Goal: Complete application form

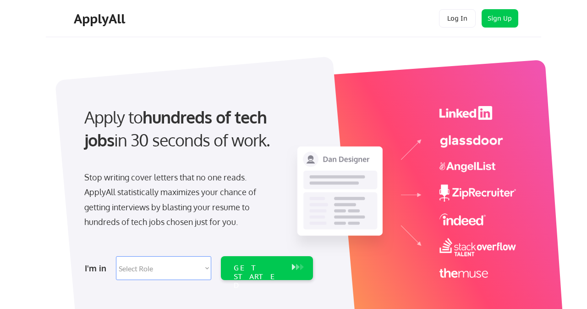
click at [193, 273] on select "Select Role Software Engineering Product Management Customer Success Sales UI/U…" at bounding box center [163, 268] width 95 height 24
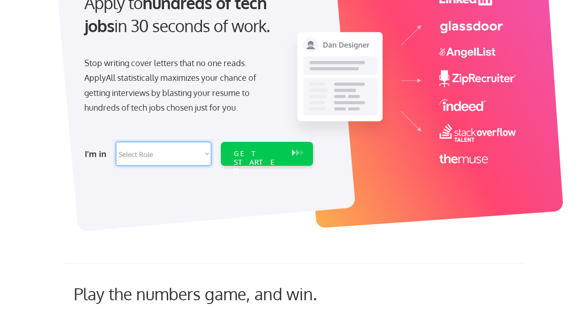
scroll to position [126, 0]
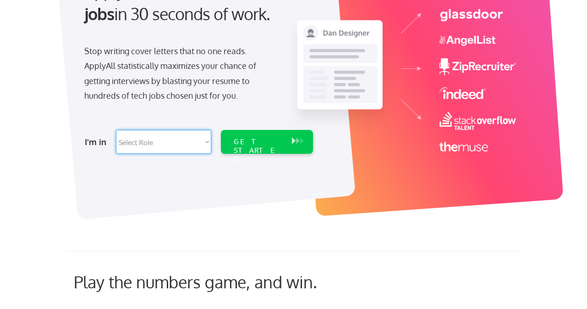
click at [155, 144] on select "Select Role Software Engineering Product Management Customer Success Sales UI/U…" at bounding box center [163, 142] width 95 height 24
select select ""marketing___comms""
click at [271, 141] on div "GET STARTED" at bounding box center [258, 150] width 49 height 27
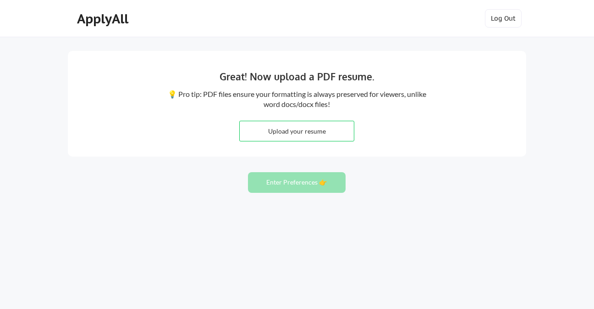
click at [298, 129] on input "file" at bounding box center [297, 131] width 114 height 20
type input "C:\fakepath\Samantha Bartle - Lifecycle Marketing - Resume (1).pdf"
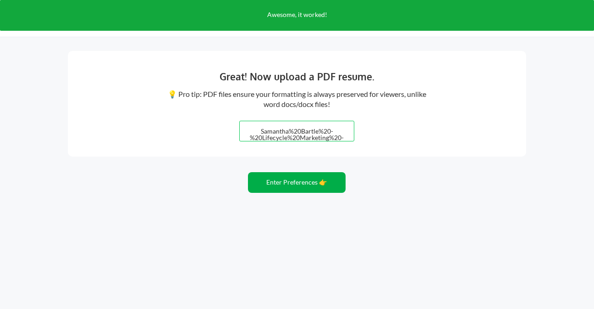
click at [301, 180] on button "Enter Preferences 👉" at bounding box center [297, 182] width 98 height 21
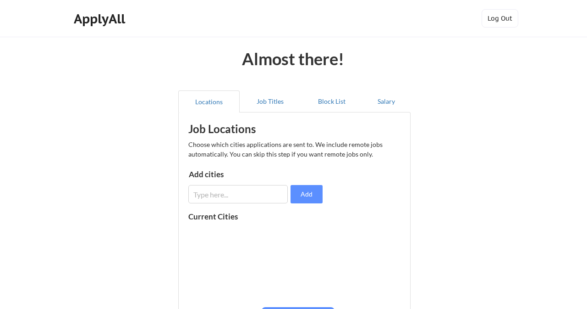
click at [257, 192] on input "input" at bounding box center [237, 194] width 99 height 18
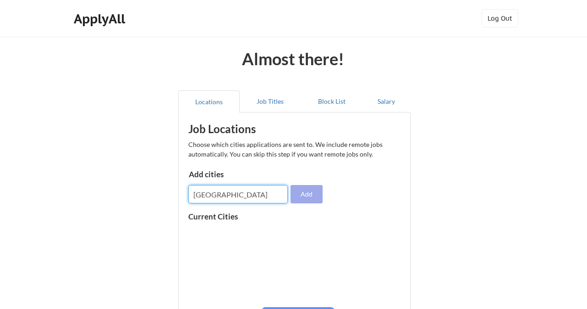
type input "Boston"
click at [310, 192] on button "Add" at bounding box center [307, 194] width 32 height 18
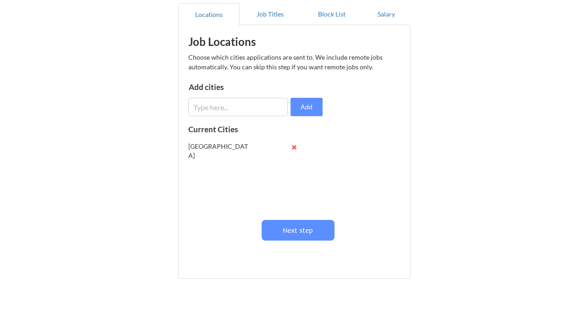
scroll to position [87, 0]
click at [305, 233] on button "Next step" at bounding box center [298, 230] width 73 height 21
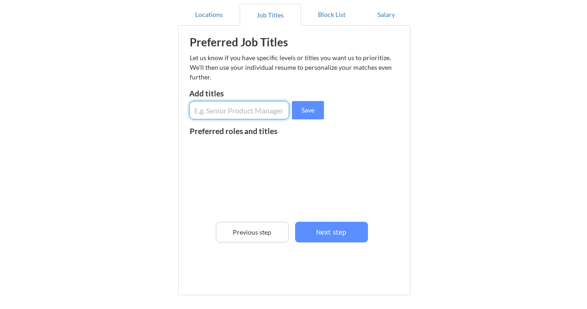
click at [244, 110] on input "input" at bounding box center [239, 110] width 100 height 18
type input "L"
type input "Director Lifecycle Marketing"
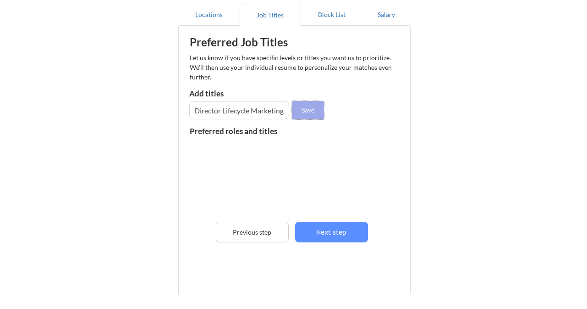
scroll to position [0, 0]
click at [313, 108] on button "Save" at bounding box center [308, 110] width 32 height 18
click at [245, 116] on input "input" at bounding box center [239, 110] width 100 height 18
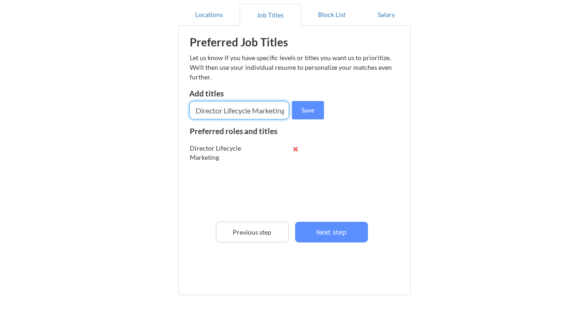
scroll to position [0, 24]
type input "Senior Director Lifecycle Marketing"
click at [312, 110] on button "Save" at bounding box center [308, 110] width 32 height 18
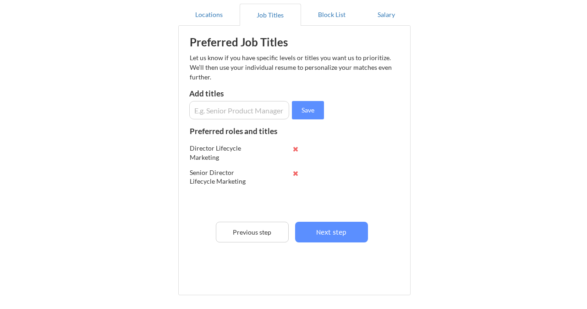
click at [249, 110] on input "input" at bounding box center [239, 110] width 100 height 18
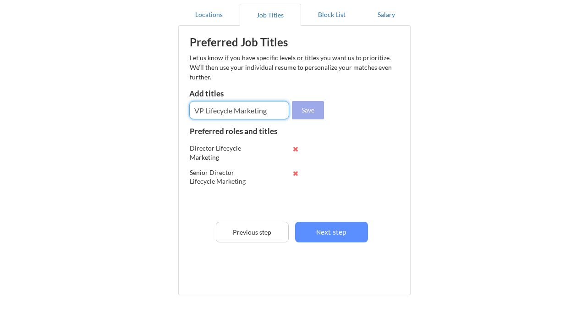
type input "VP Lifecycle Marketing"
click at [307, 105] on button "Save" at bounding box center [308, 110] width 32 height 18
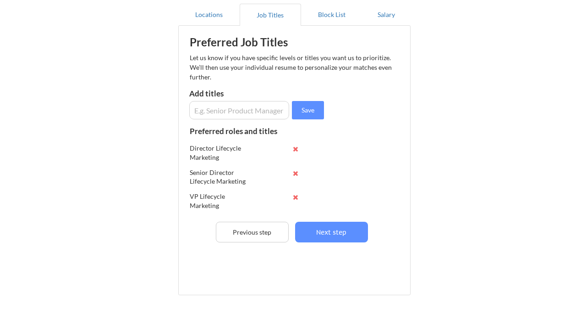
click at [218, 111] on input "input" at bounding box center [239, 110] width 100 height 18
type input "C"
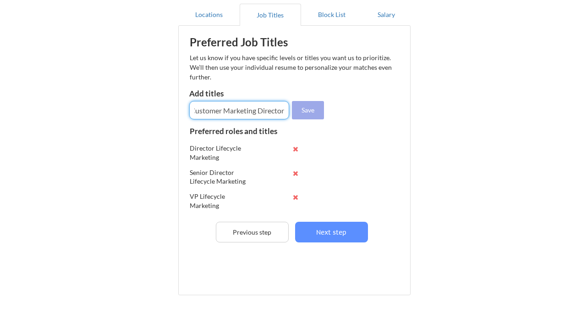
type input "Customer Marketing Director"
click at [313, 105] on button "Save" at bounding box center [308, 110] width 32 height 18
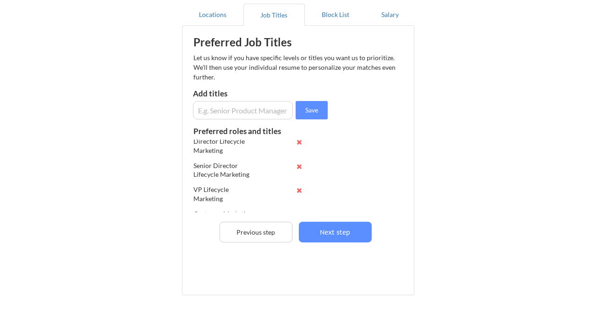
scroll to position [24, 0]
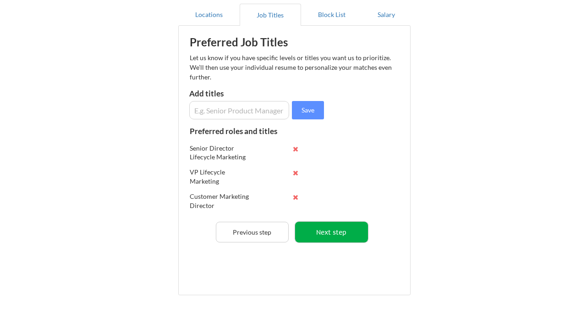
click at [335, 232] on button "Next step" at bounding box center [331, 231] width 73 height 21
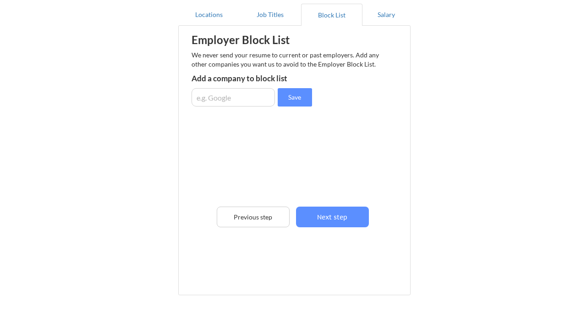
click at [219, 95] on input "input" at bounding box center [233, 97] width 83 height 18
type input "connectRN"
click at [303, 95] on button "Save" at bounding box center [295, 97] width 34 height 18
click at [210, 98] on input "input" at bounding box center [233, 97] width 83 height 18
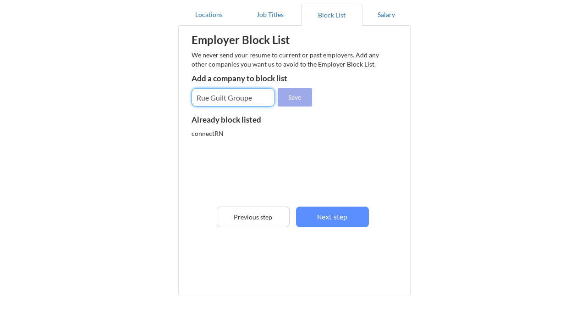
type input "Rue Guilt Groupe"
click at [298, 94] on button "Save" at bounding box center [295, 97] width 34 height 18
click at [220, 96] on input "input" at bounding box center [233, 97] width 83 height 18
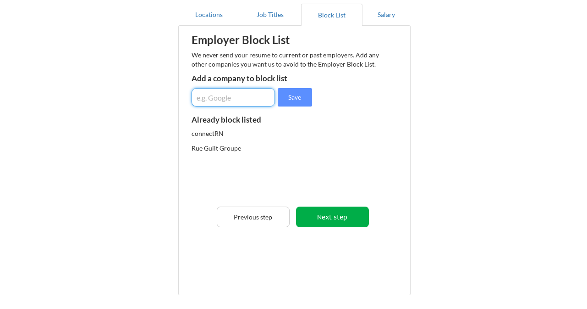
click at [333, 212] on button "Next step" at bounding box center [332, 216] width 73 height 21
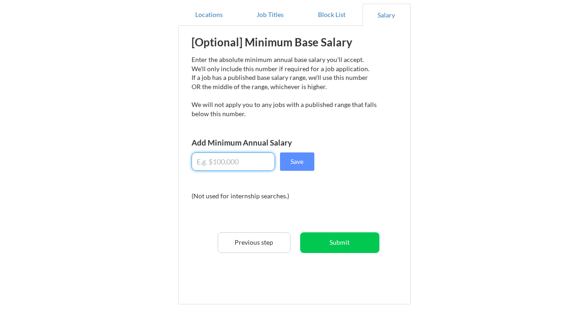
click at [227, 160] on input "input" at bounding box center [233, 161] width 83 height 18
type input "$180,000"
click at [305, 160] on button "Save" at bounding box center [297, 161] width 34 height 18
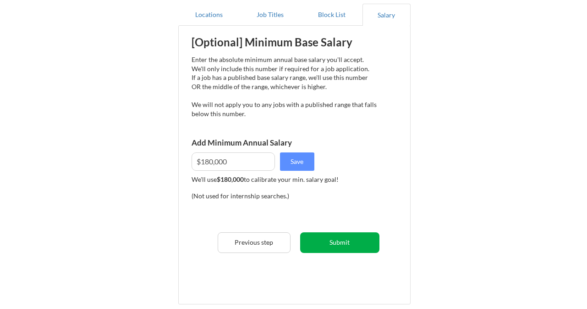
click at [347, 241] on button "Submit" at bounding box center [339, 242] width 79 height 21
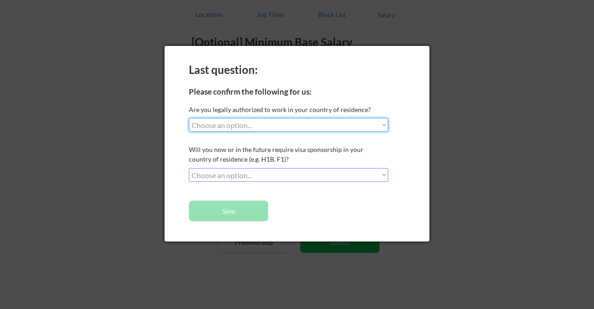
click at [260, 127] on select "Choose an option... Yes, I am a US Citizen Yes, I am a Canadian Citizen Yes, I …" at bounding box center [288, 125] width 199 height 14
select select ""yes__i_am_a_us_citizen""
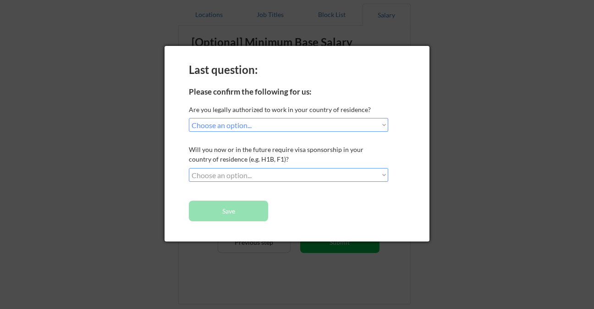
click at [245, 173] on select "Choose an option... No, I will not need sponsorship Yes, I will need sponsorship" at bounding box center [288, 175] width 199 height 14
select select ""no__i_will_not_need_sponsorship""
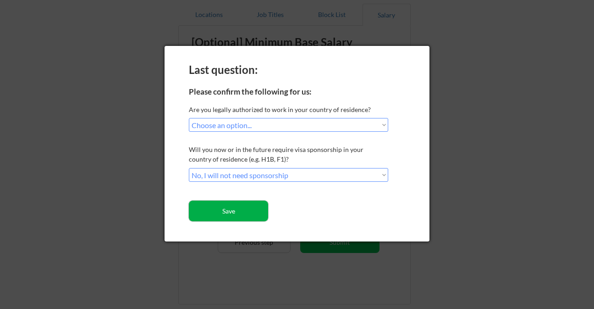
click at [235, 211] on button "Save" at bounding box center [228, 210] width 79 height 21
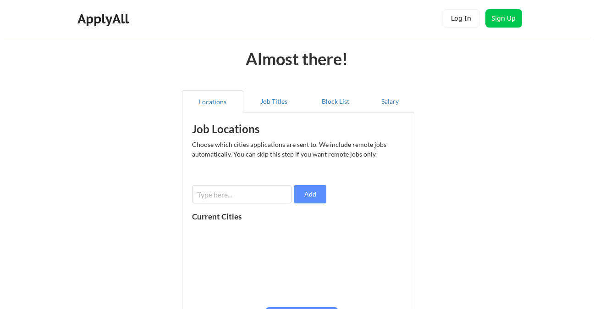
scroll to position [87, 0]
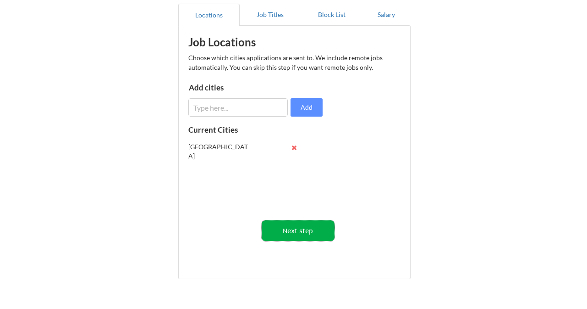
click at [303, 234] on button "Next step" at bounding box center [298, 230] width 73 height 21
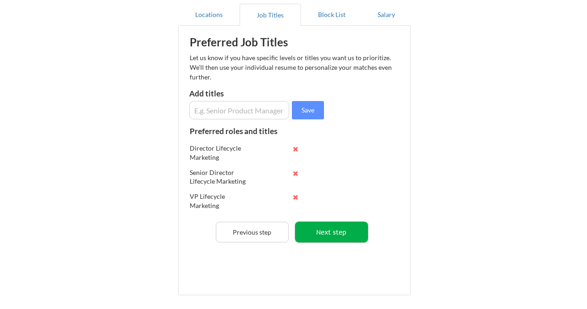
click at [322, 233] on button "Next step" at bounding box center [331, 231] width 73 height 21
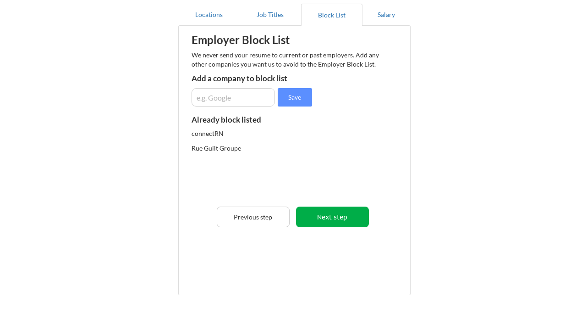
click at [338, 218] on button "Next step" at bounding box center [332, 216] width 73 height 21
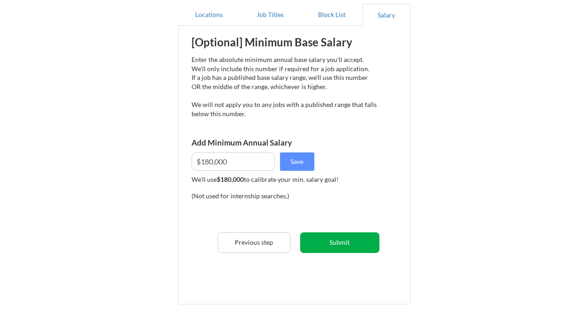
click at [337, 244] on button "Submit" at bounding box center [339, 242] width 79 height 21
select select ""yes__i_am_a_us_citizen""
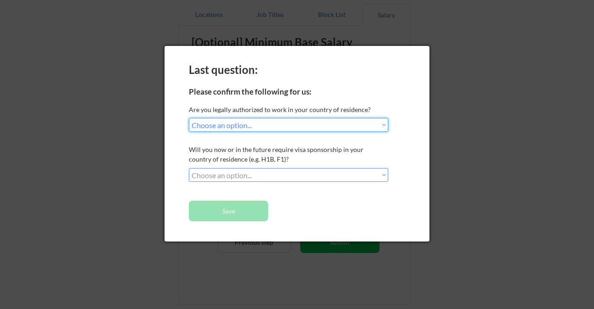
click at [250, 176] on select "Choose an option... No, I will not need sponsorship Yes, I will need sponsorship" at bounding box center [288, 175] width 199 height 14
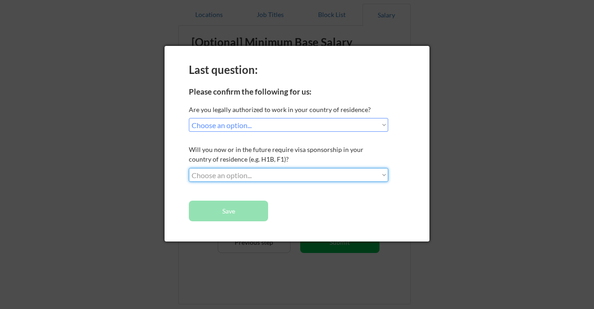
select select ""no__i_will_not_need_sponsorship""
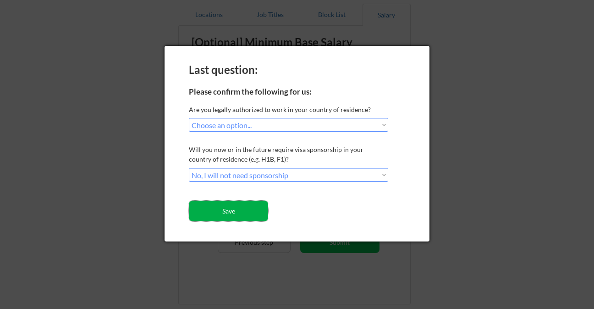
click at [240, 210] on button "Save" at bounding box center [228, 210] width 79 height 21
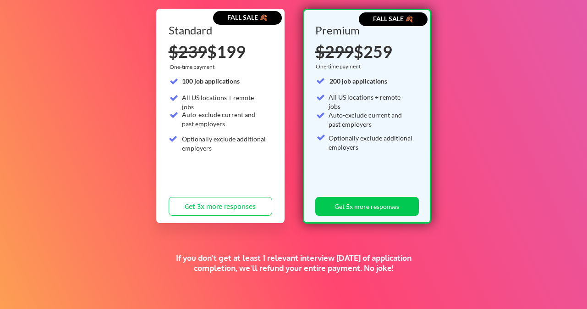
scroll to position [99, 0]
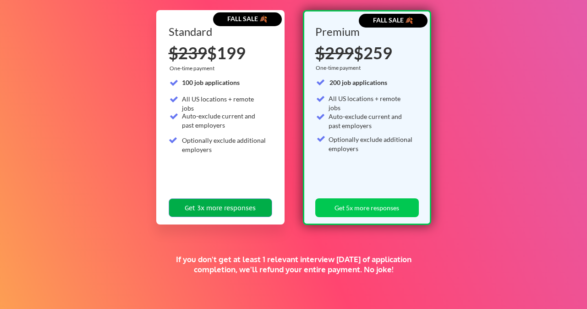
click at [222, 205] on button "Get 3x more responses" at bounding box center [221, 207] width 104 height 19
